Goal: Transaction & Acquisition: Purchase product/service

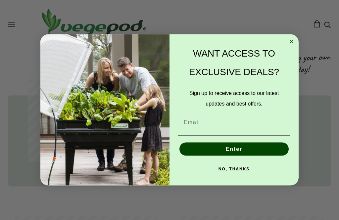
scroll to position [255, 0]
click at [289, 46] on circle "Close dialog" at bounding box center [291, 42] width 8 height 8
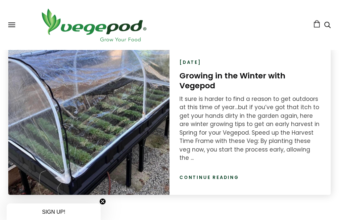
scroll to position [871, 0]
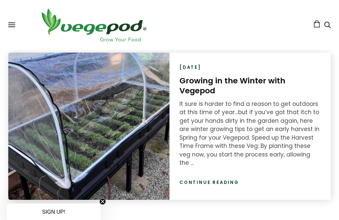
click at [13, 26] on span at bounding box center [11, 26] width 7 height 1
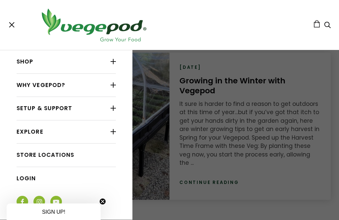
click at [114, 63] on div at bounding box center [112, 61] width 5 height 9
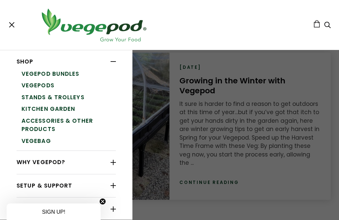
scroll to position [0, 422]
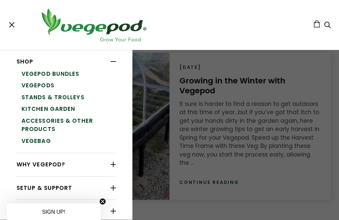
click at [74, 74] on link "Vegepod Bundles" at bounding box center [68, 74] width 94 height 12
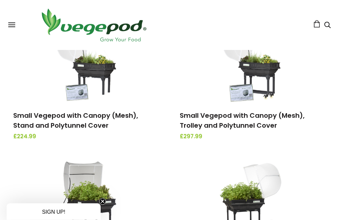
scroll to position [114, 0]
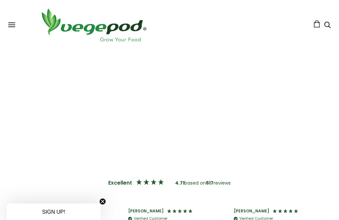
scroll to position [1078, 0]
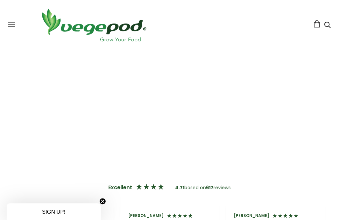
click at [15, 23] on span at bounding box center [11, 22] width 7 height 1
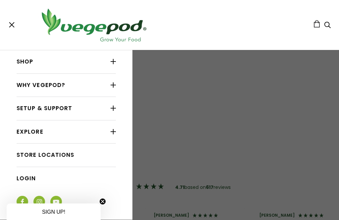
scroll to position [0, 211]
click at [110, 87] on div at bounding box center [112, 85] width 5 height 9
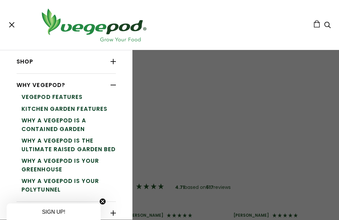
scroll to position [0, 0]
click at [111, 61] on div at bounding box center [112, 61] width 5 height 9
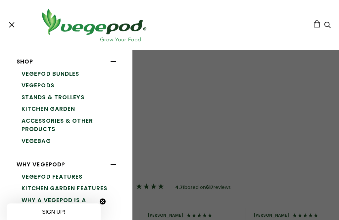
scroll to position [0, 317]
click at [75, 122] on link "Accessories & Other Products" at bounding box center [68, 125] width 94 height 20
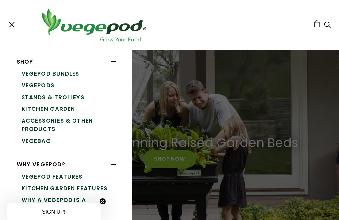
click at [46, 142] on link "VegeBag" at bounding box center [68, 141] width 94 height 12
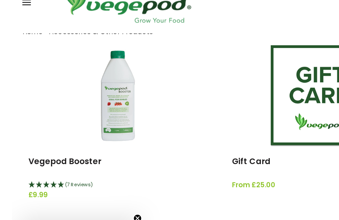
scroll to position [87, 0]
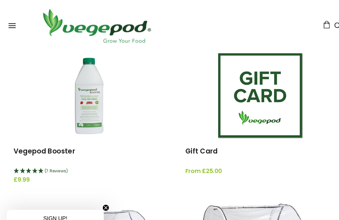
click at [60, 165] on span "(7 Reviews)" at bounding box center [54, 166] width 23 height 6
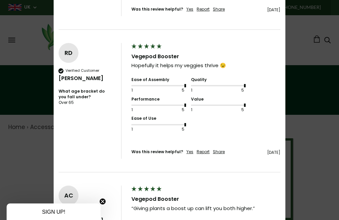
scroll to position [310, 0]
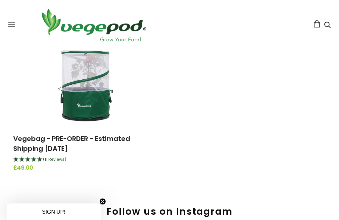
scroll to position [97, 0]
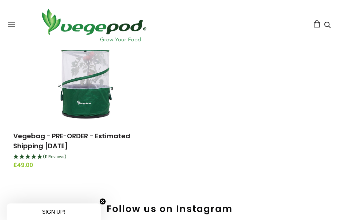
click at [198, 139] on div "Vegebag - PRE-ORDER - Estimated Shipping September 15th (11 Reviews) £49.00" at bounding box center [164, 114] width 333 height 147
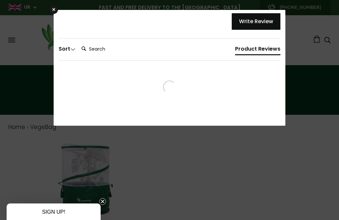
scroll to position [0, 0]
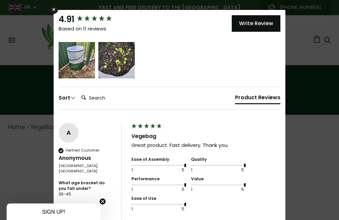
click at [72, 59] on span "5 star rating" at bounding box center [76, 57] width 22 height 7
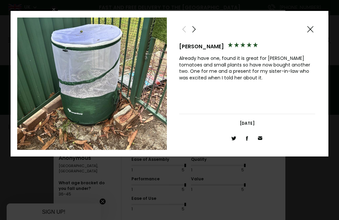
click at [195, 27] on span at bounding box center [194, 29] width 8 height 8
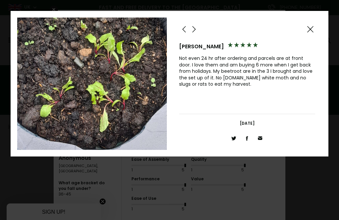
click at [196, 33] on span at bounding box center [194, 29] width 8 height 8
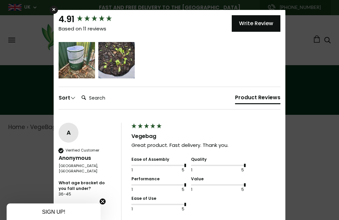
click at [57, 10] on div "×" at bounding box center [54, 10] width 8 height 8
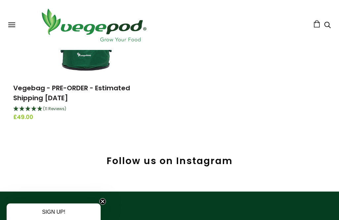
scroll to position [141, 0]
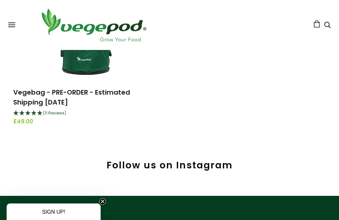
click at [58, 115] on span "(11 Reviews)" at bounding box center [54, 113] width 23 height 6
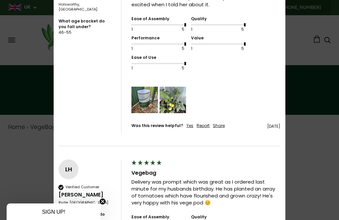
scroll to position [597, 0]
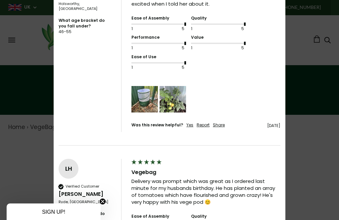
click at [181, 91] on img "Media uploaded by this customer." at bounding box center [172, 99] width 26 height 26
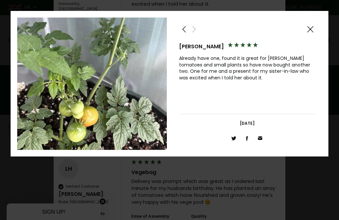
click at [313, 33] on span at bounding box center [310, 29] width 8 height 8
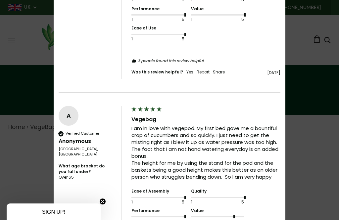
scroll to position [823, 0]
